Goal: Find specific page/section: Find specific page/section

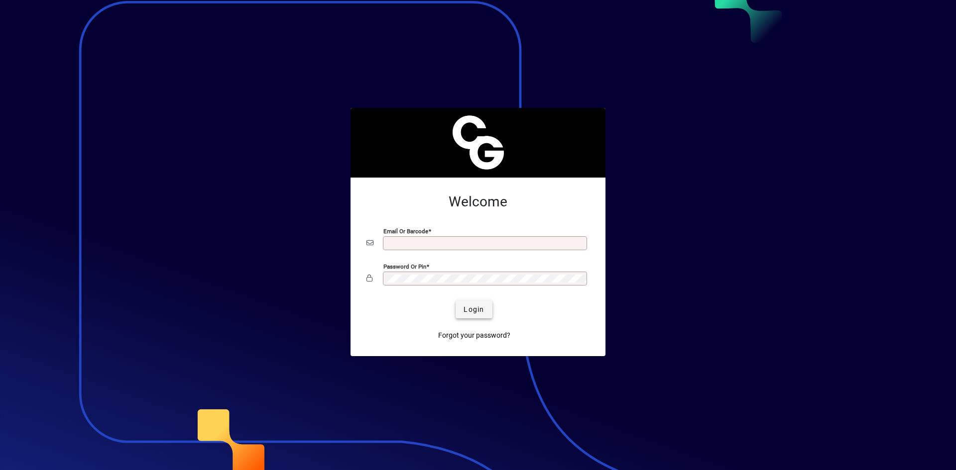
type input "**********"
click at [467, 312] on span "Login" at bounding box center [473, 310] width 20 height 10
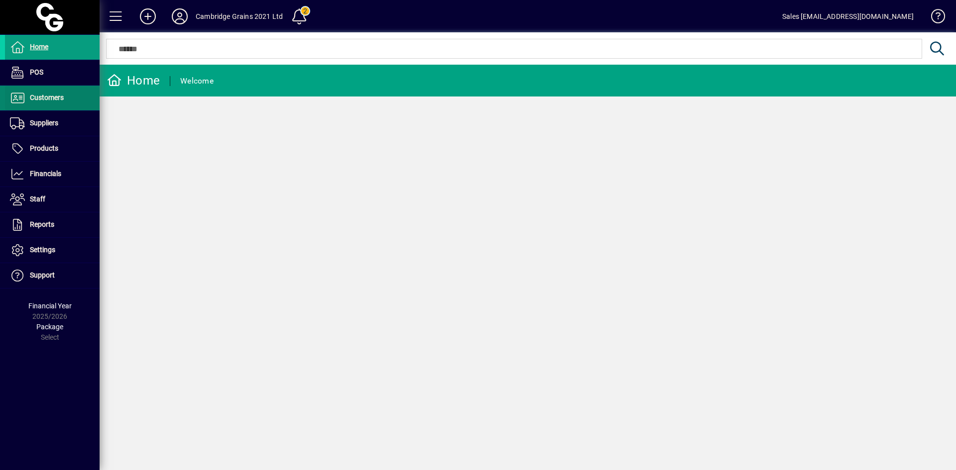
click at [56, 99] on span "Customers" at bounding box center [47, 98] width 34 height 8
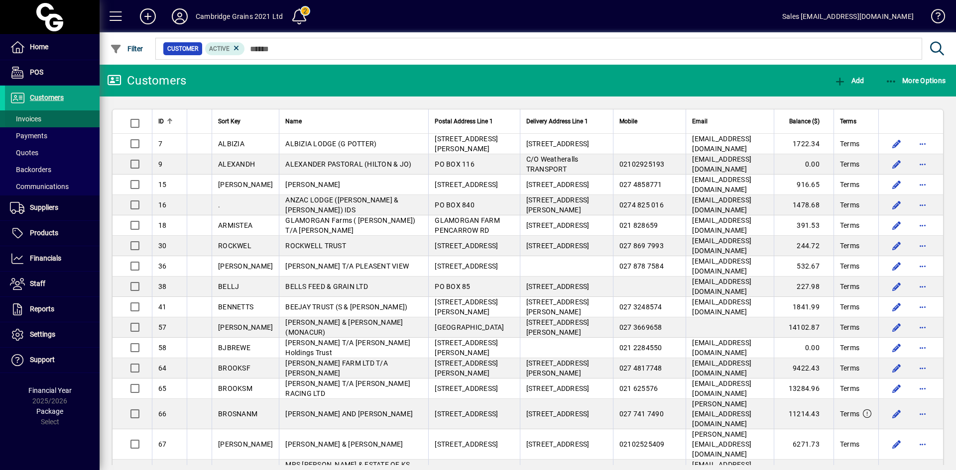
click at [67, 111] on span at bounding box center [52, 119] width 95 height 24
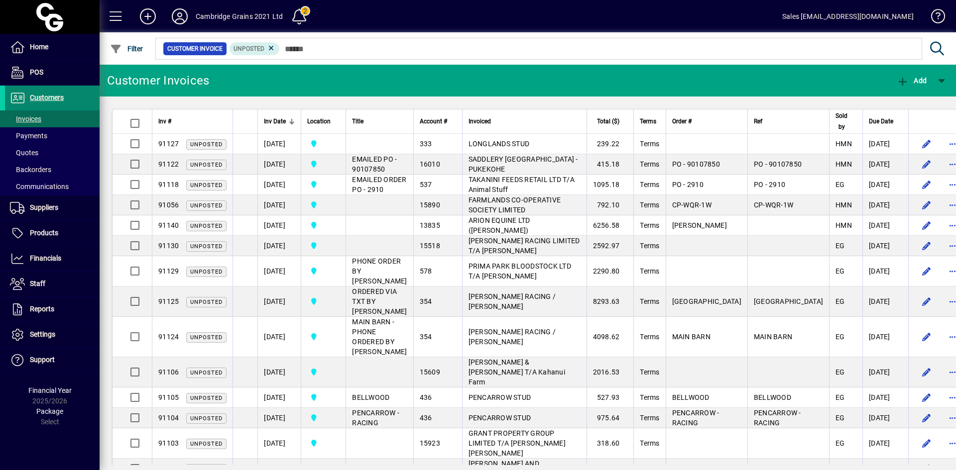
click at [62, 102] on span "Customers" at bounding box center [47, 98] width 34 height 8
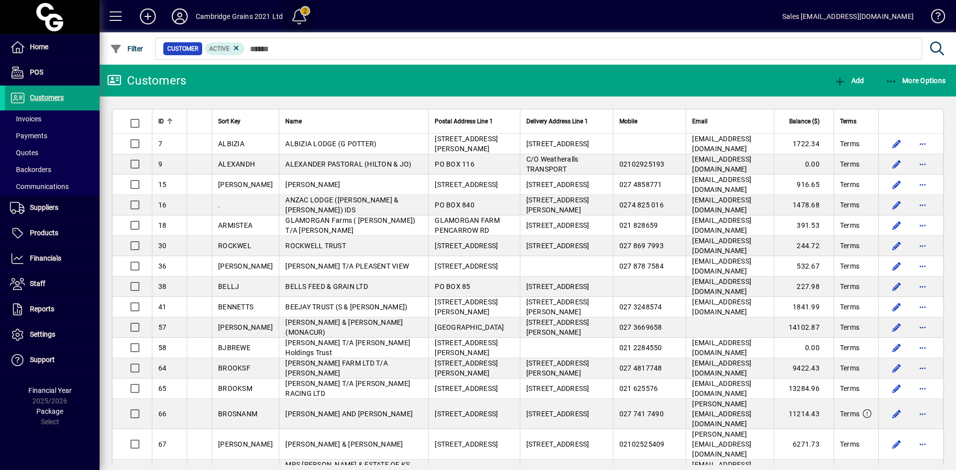
click at [309, 12] on span at bounding box center [299, 16] width 24 height 24
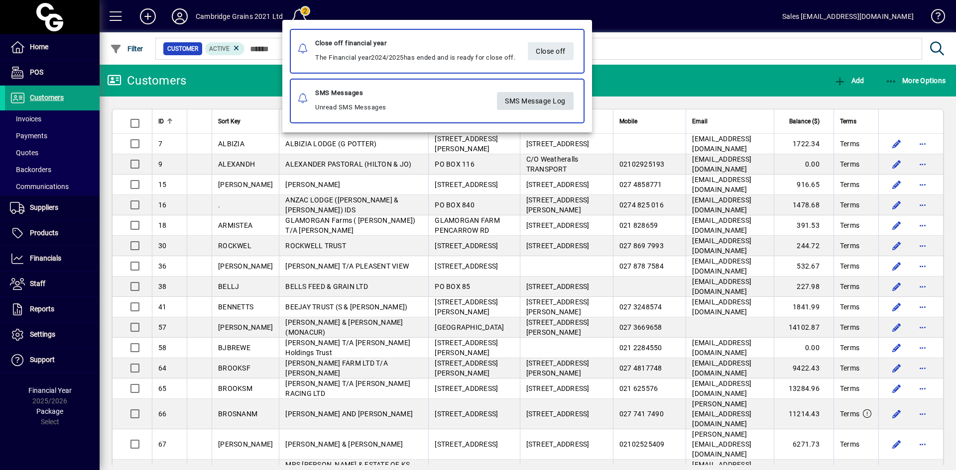
click at [545, 108] on span "SMS Message Log" at bounding box center [535, 101] width 61 height 16
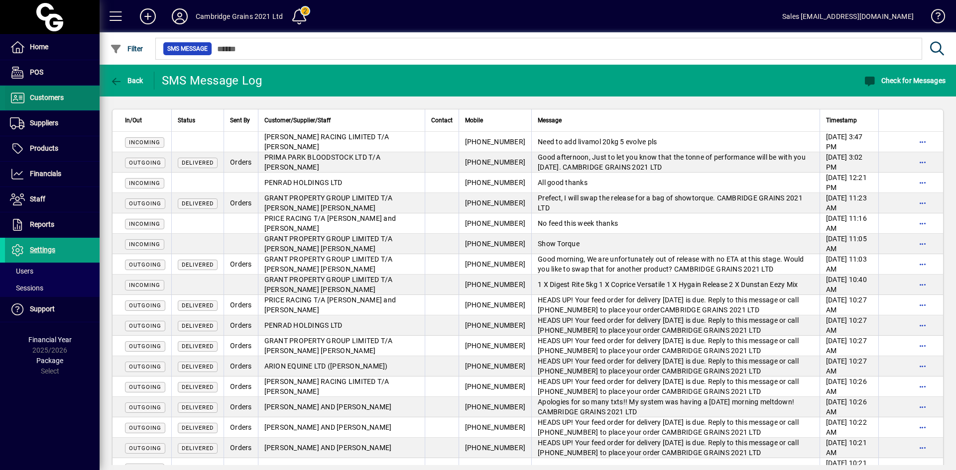
click at [31, 102] on span "Customers" at bounding box center [47, 98] width 34 height 8
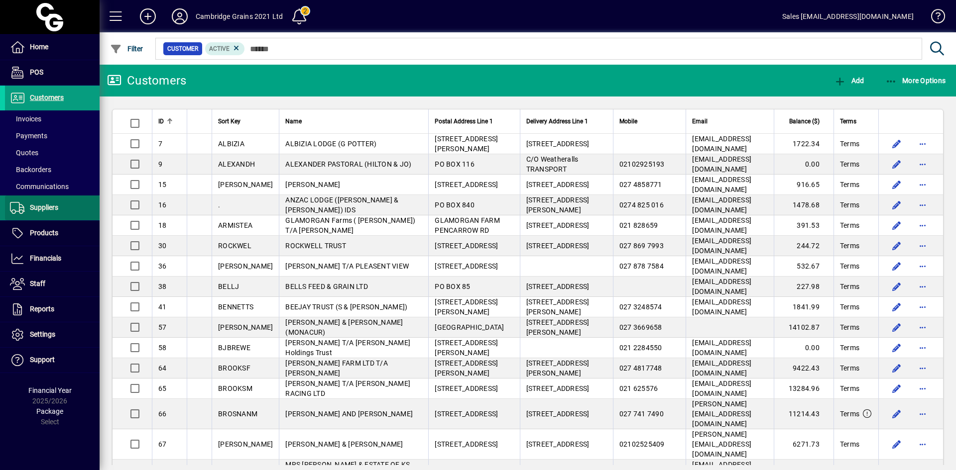
click at [37, 209] on span "Suppliers" at bounding box center [44, 208] width 28 height 8
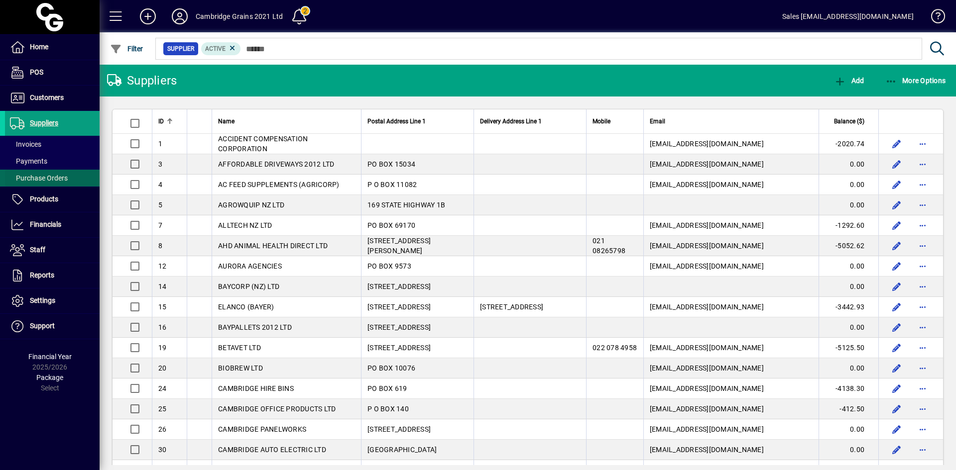
click at [44, 182] on span "Purchase Orders" at bounding box center [39, 178] width 58 height 8
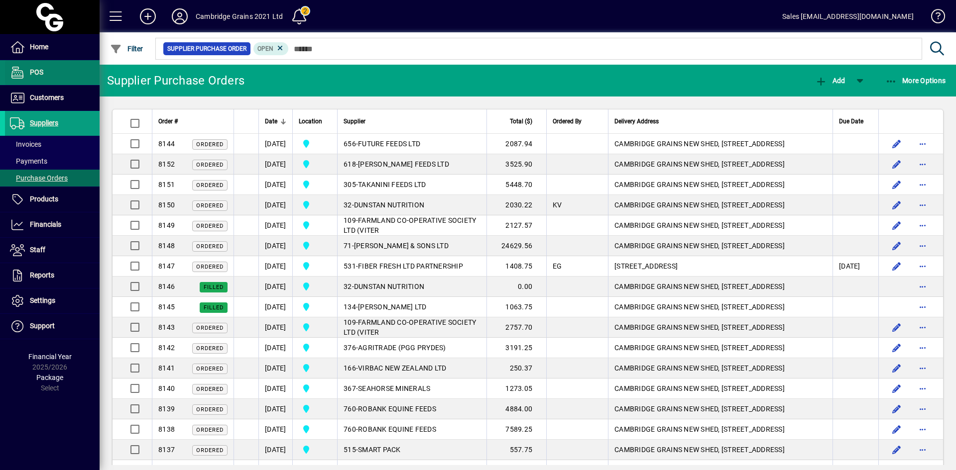
click at [27, 67] on span "POS" at bounding box center [24, 73] width 38 height 12
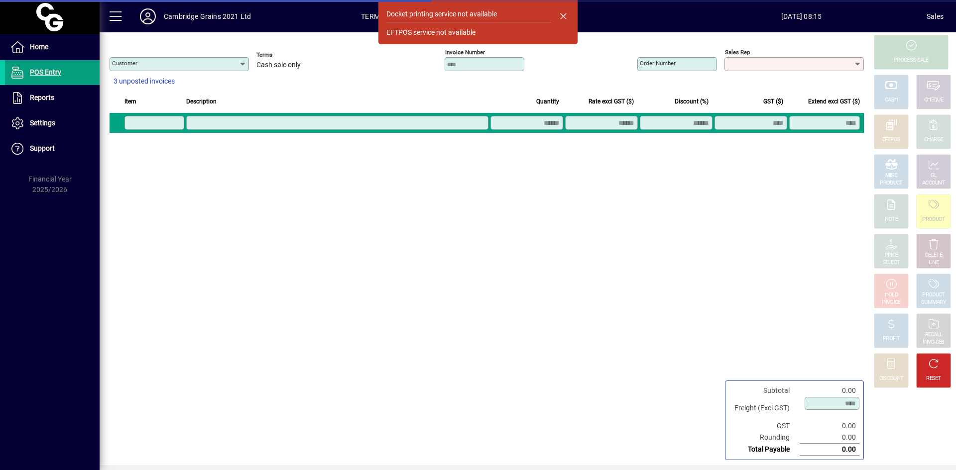
type input "**********"
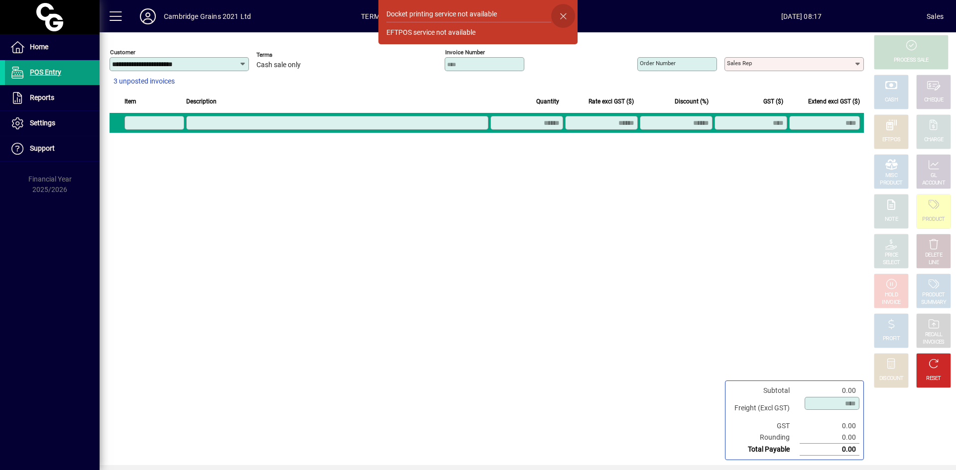
click at [569, 20] on span "button" at bounding box center [563, 16] width 24 height 24
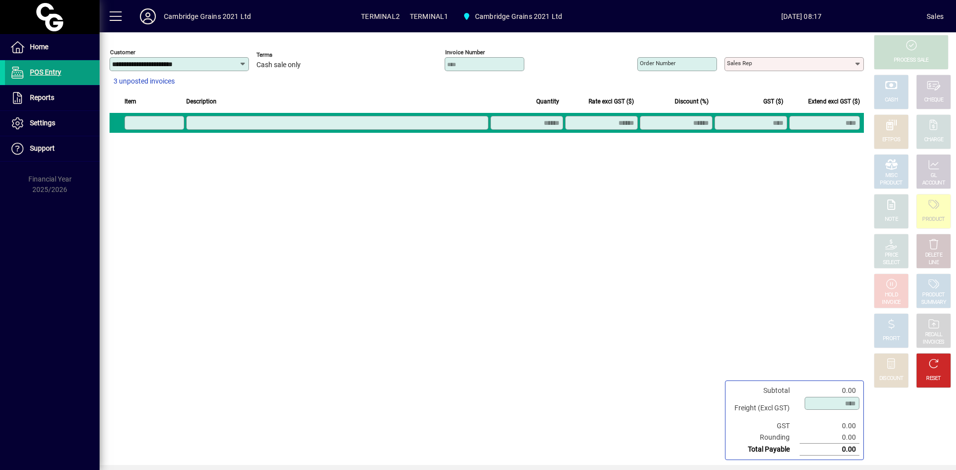
click at [556, 257] on div "**********" at bounding box center [486, 248] width 772 height 433
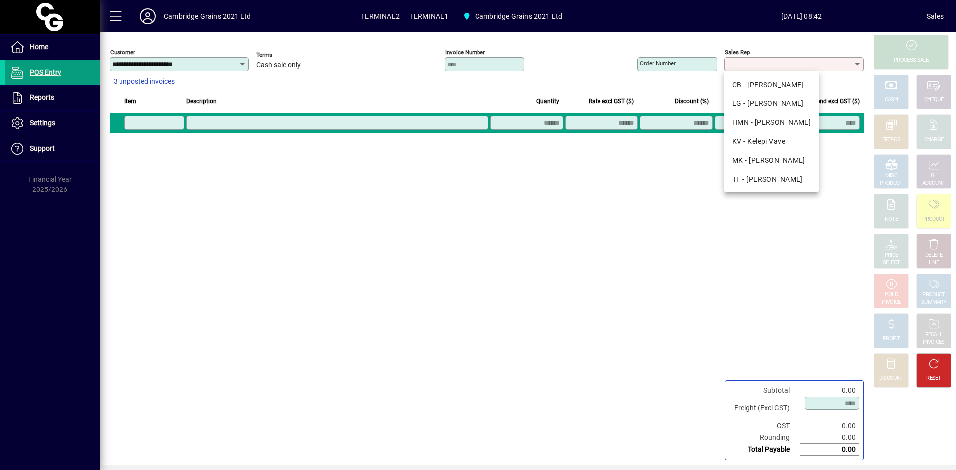
click at [784, 66] on input "Sales rep" at bounding box center [790, 64] width 127 height 8
click at [780, 125] on div "HMN - Holly McNab" at bounding box center [771, 122] width 78 height 10
type input "**********"
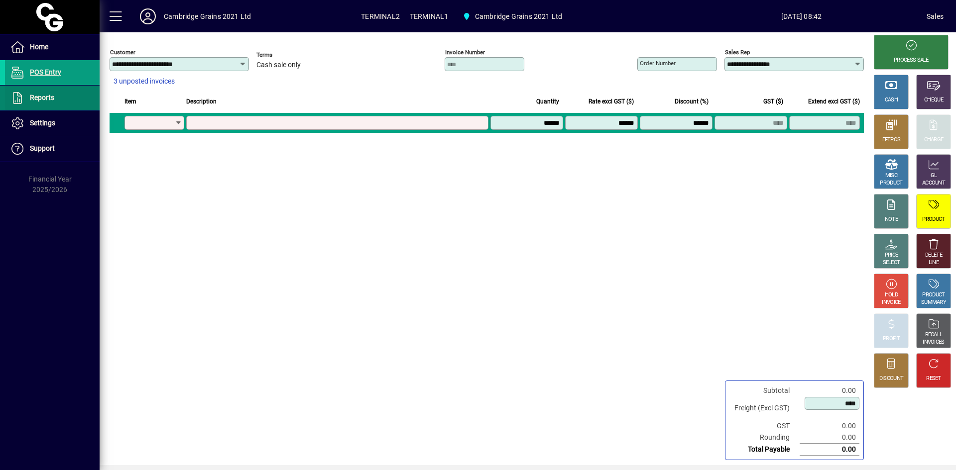
click at [50, 93] on span "Reports" at bounding box center [29, 98] width 49 height 12
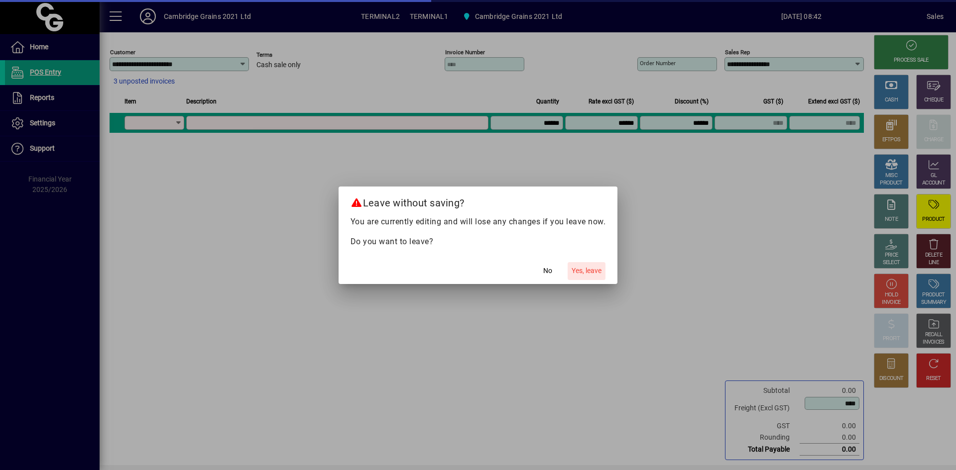
click at [579, 272] on span "Yes, leave" at bounding box center [586, 271] width 30 height 10
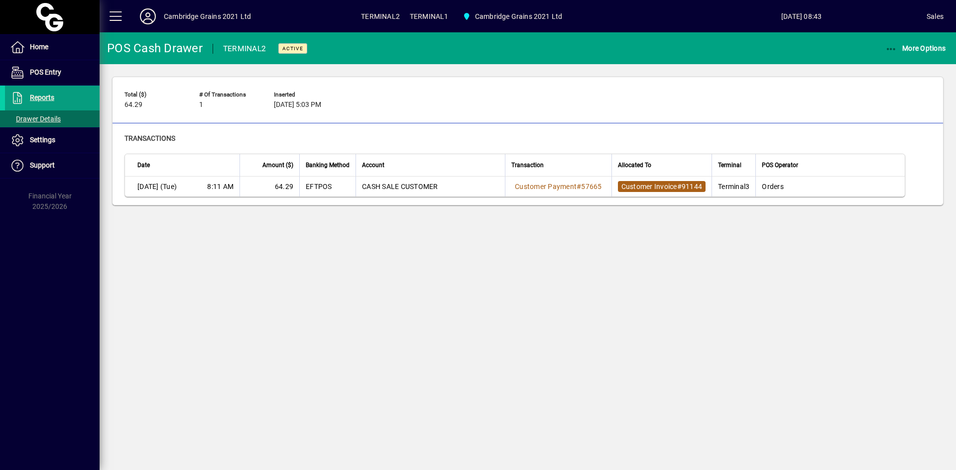
click at [661, 190] on span "Customer Invoice" at bounding box center [649, 187] width 56 height 8
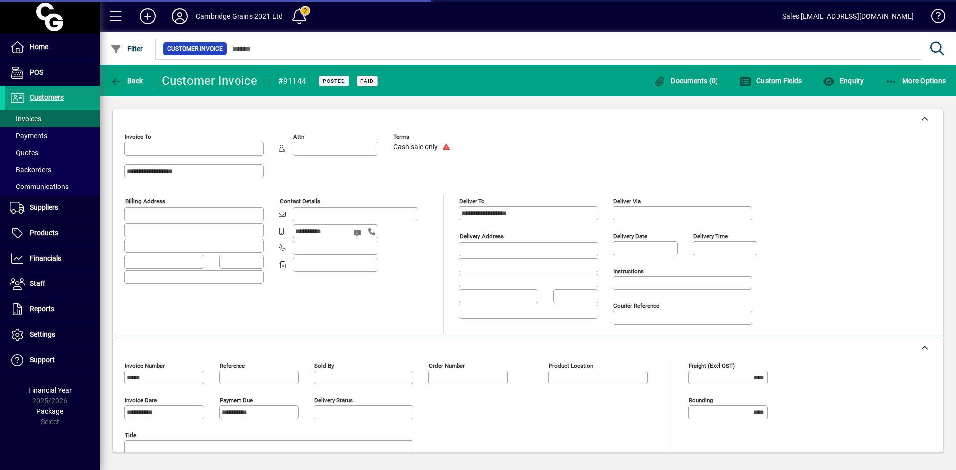
type input "**********"
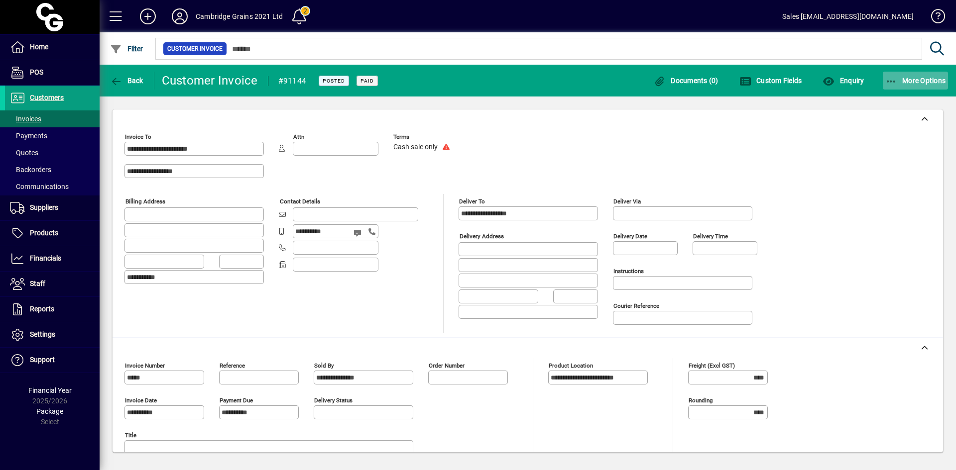
click at [910, 85] on span "button" at bounding box center [916, 81] width 66 height 24
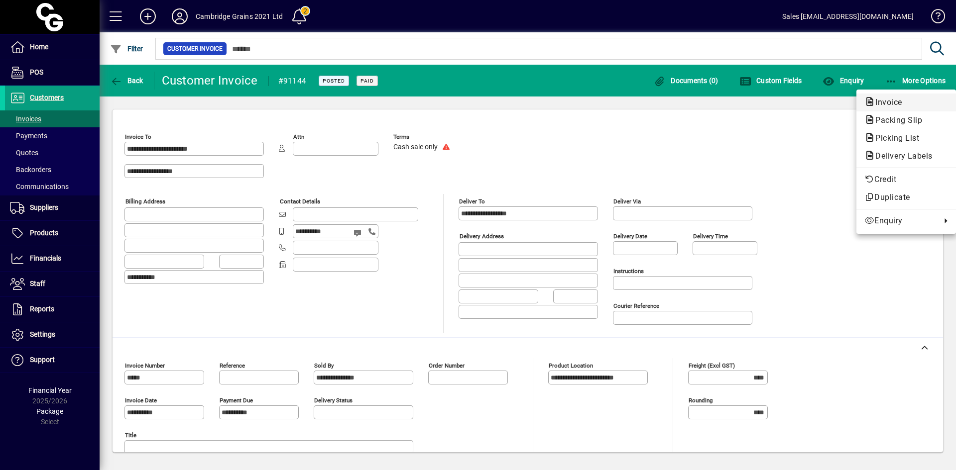
click at [910, 94] on button "Invoice" at bounding box center [906, 103] width 100 height 18
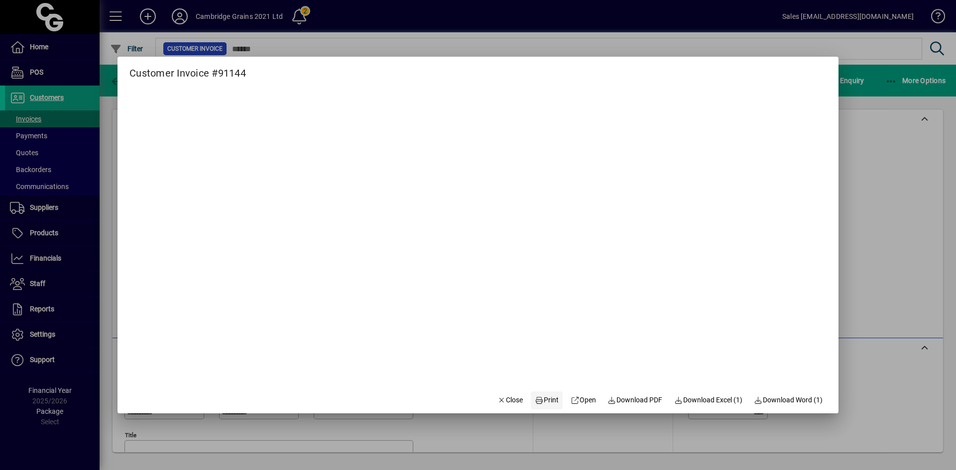
click at [541, 408] on button "Print" at bounding box center [547, 401] width 32 height 18
click at [513, 402] on span "Close" at bounding box center [510, 400] width 26 height 10
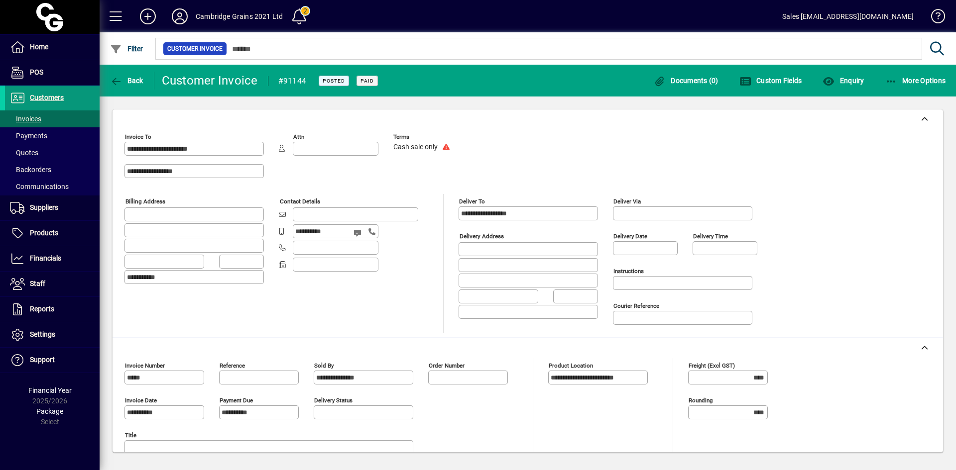
click at [48, 107] on span at bounding box center [52, 98] width 95 height 24
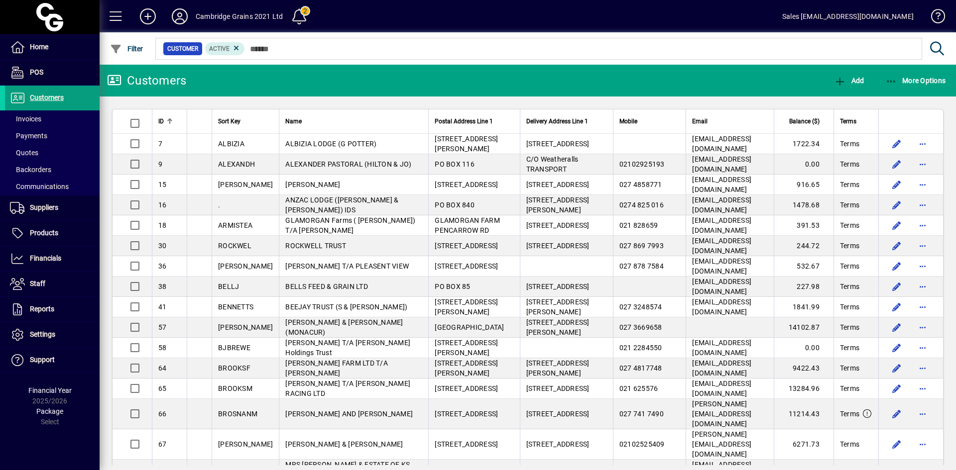
click at [286, 29] on span at bounding box center [299, 16] width 32 height 32
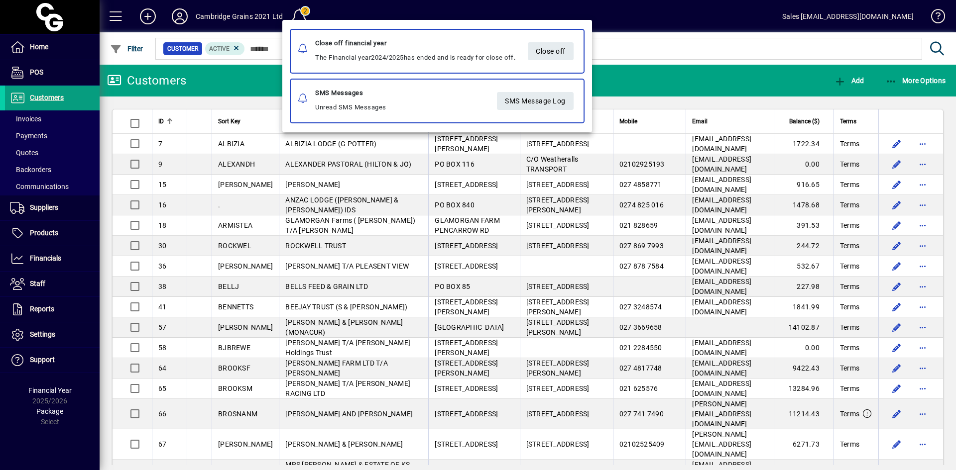
click at [810, 37] on div at bounding box center [478, 235] width 956 height 470
